Goal: Find contact information: Find contact information

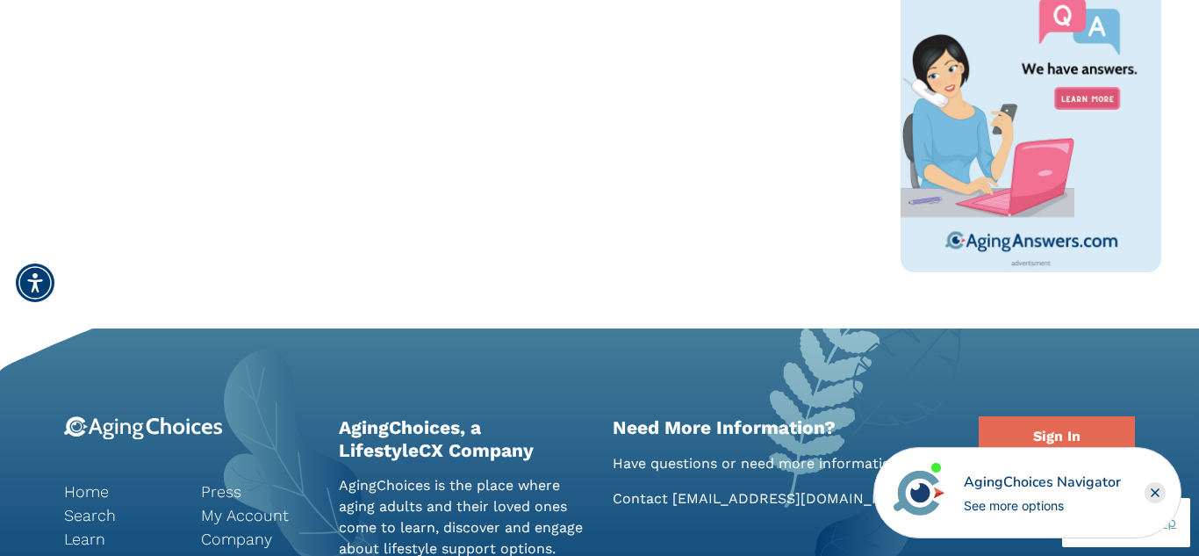
scroll to position [1425, 0]
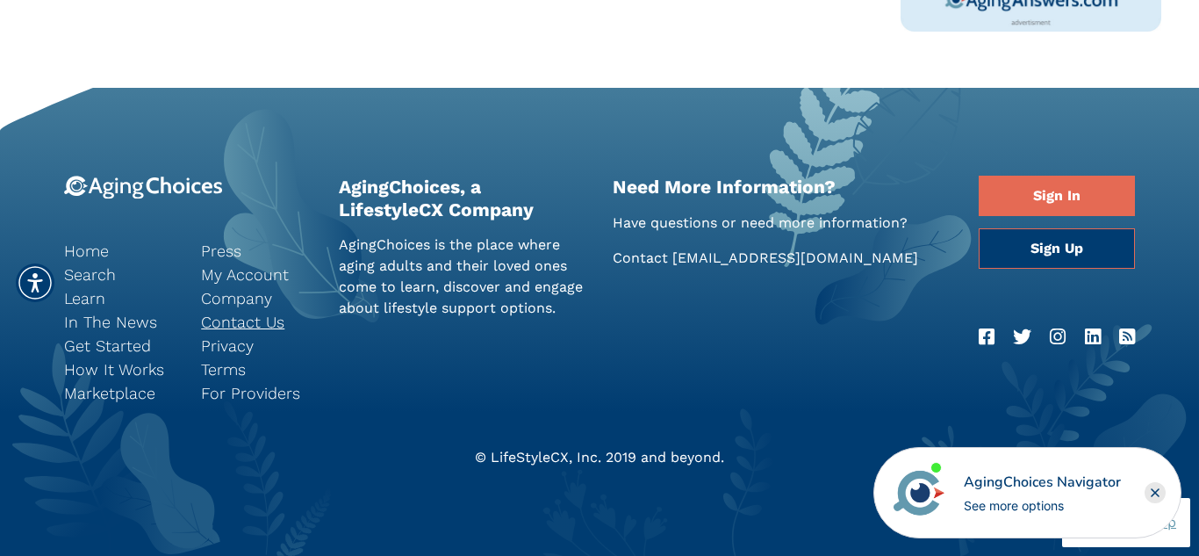
click at [258, 323] on link "Contact Us" at bounding box center [256, 322] width 111 height 24
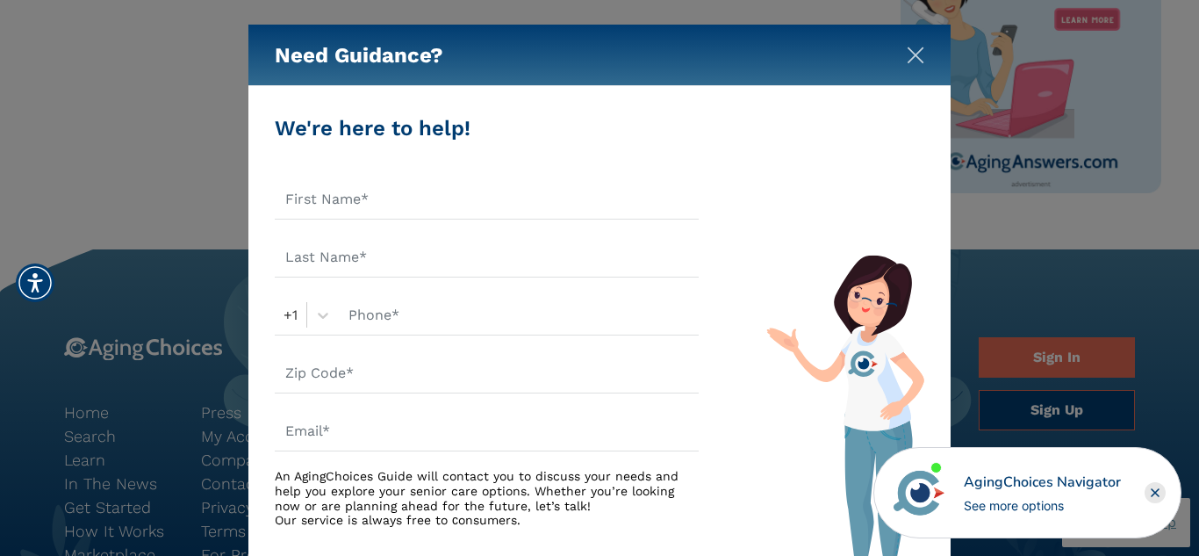
click at [911, 60] on img "Close" at bounding box center [916, 56] width 18 height 18
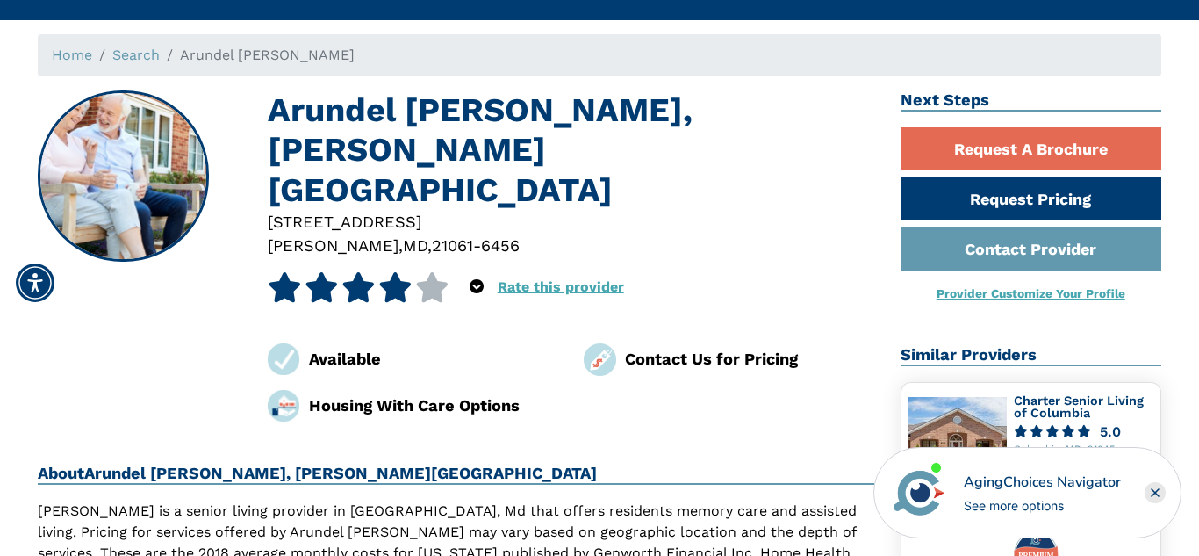
scroll to position [0, 0]
